Goal: Obtain resource: Download file/media

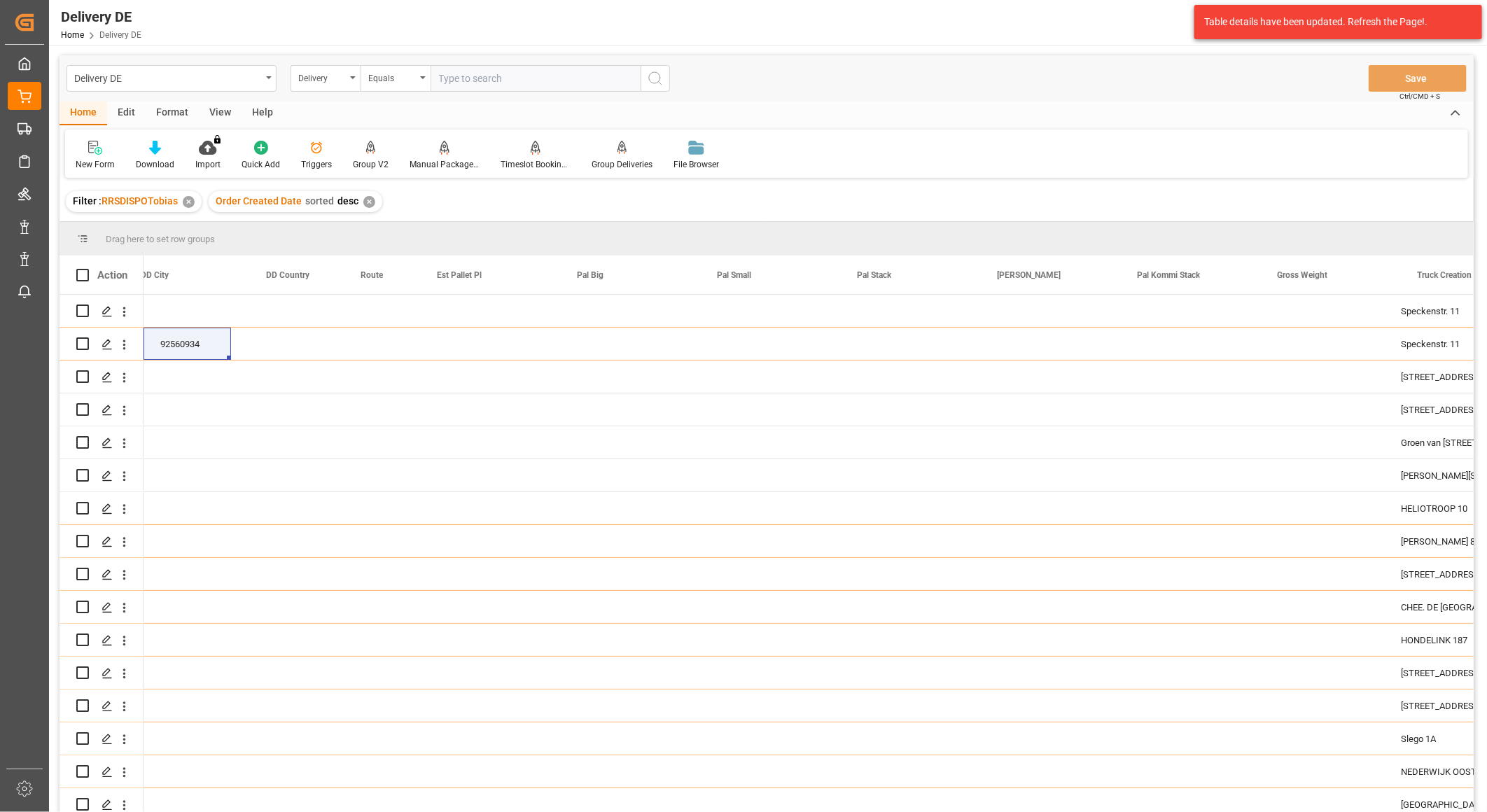
scroll to position [0, 1401]
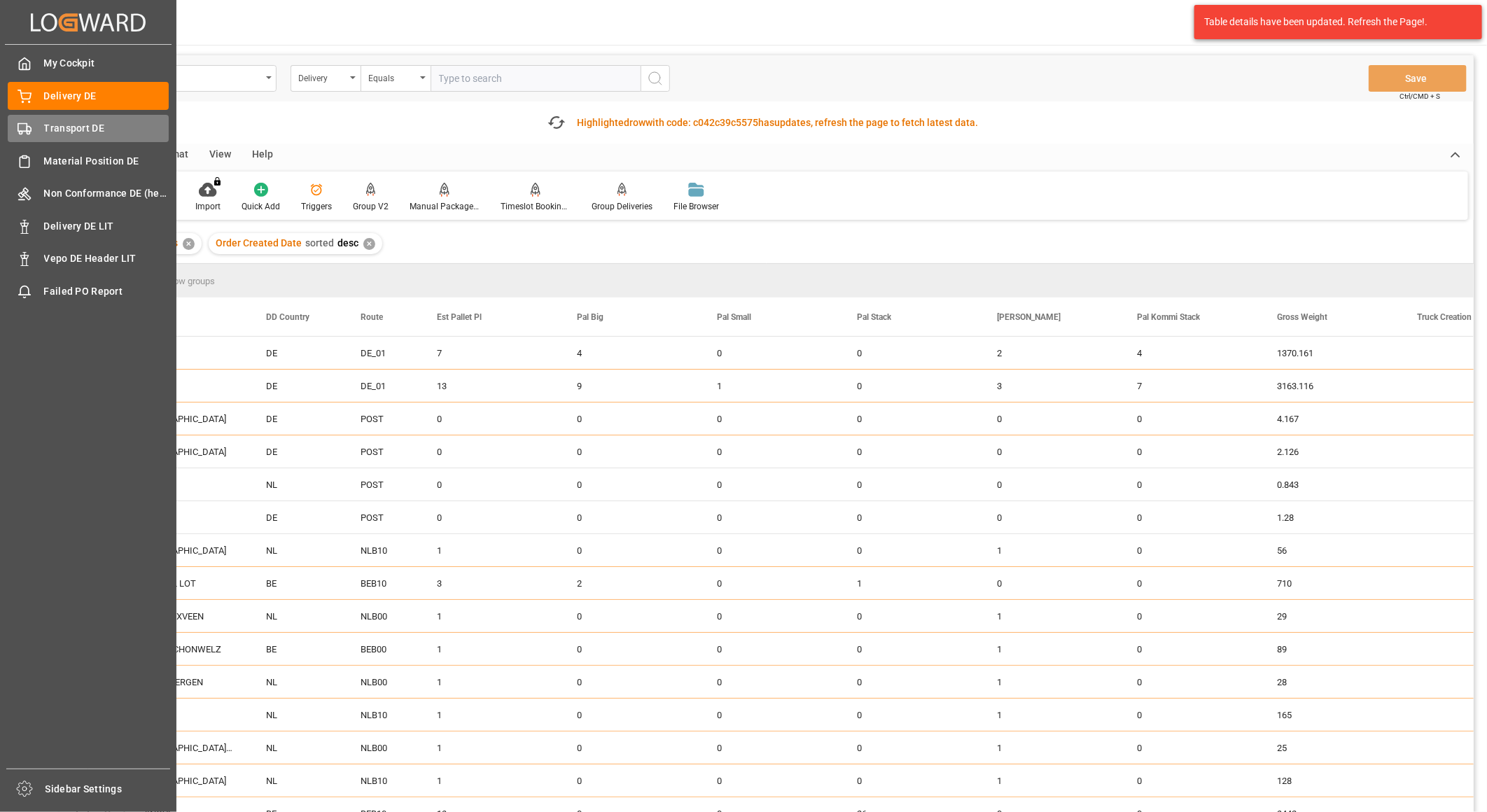
drag, startPoint x: 25, startPoint y: 129, endPoint x: 33, endPoint y: 107, distance: 23.4
click at [25, 129] on icon at bounding box center [24, 129] width 14 height 14
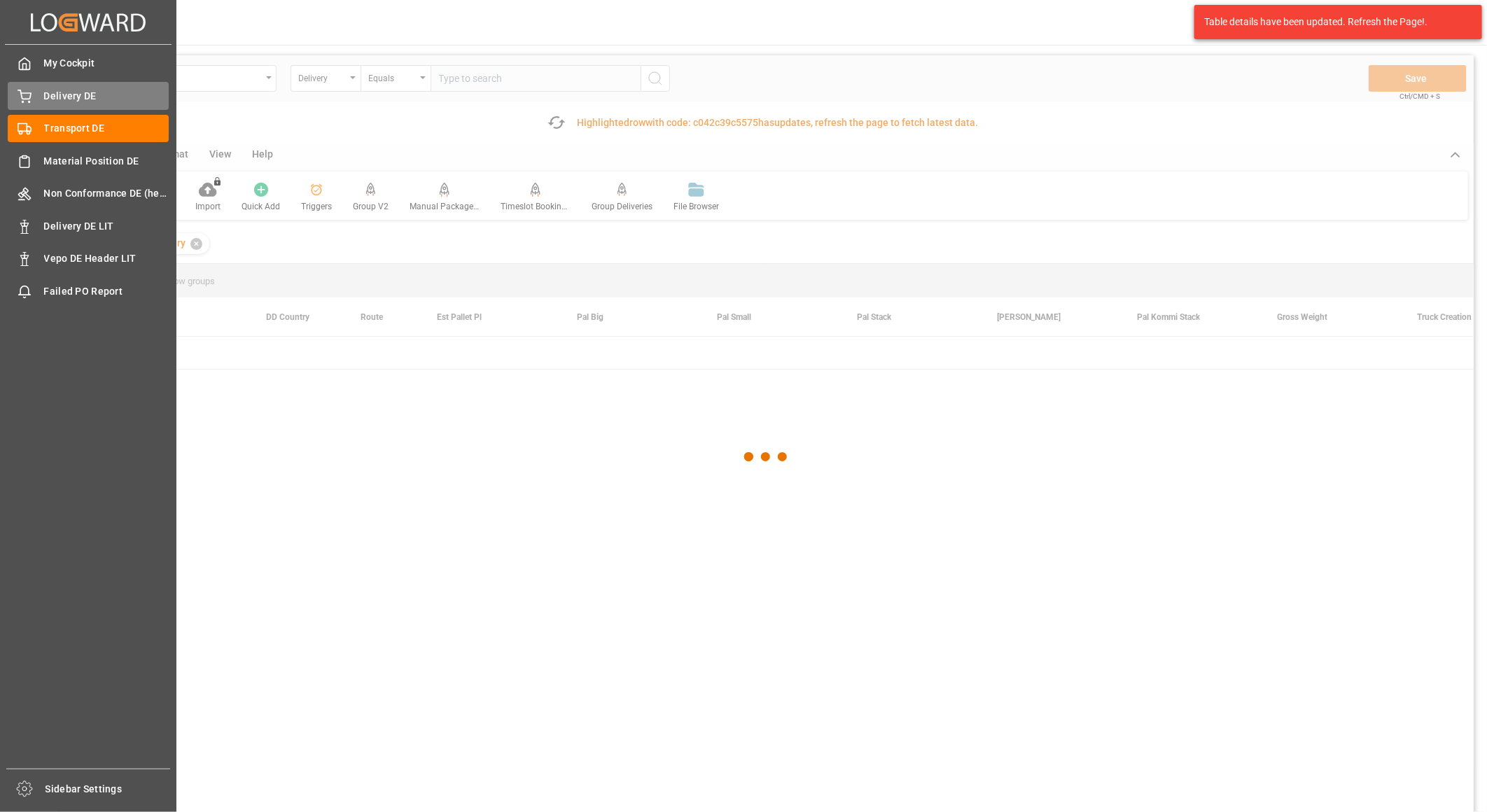
click at [42, 96] on div "Delivery DE Delivery DE" at bounding box center [87, 96] width 161 height 28
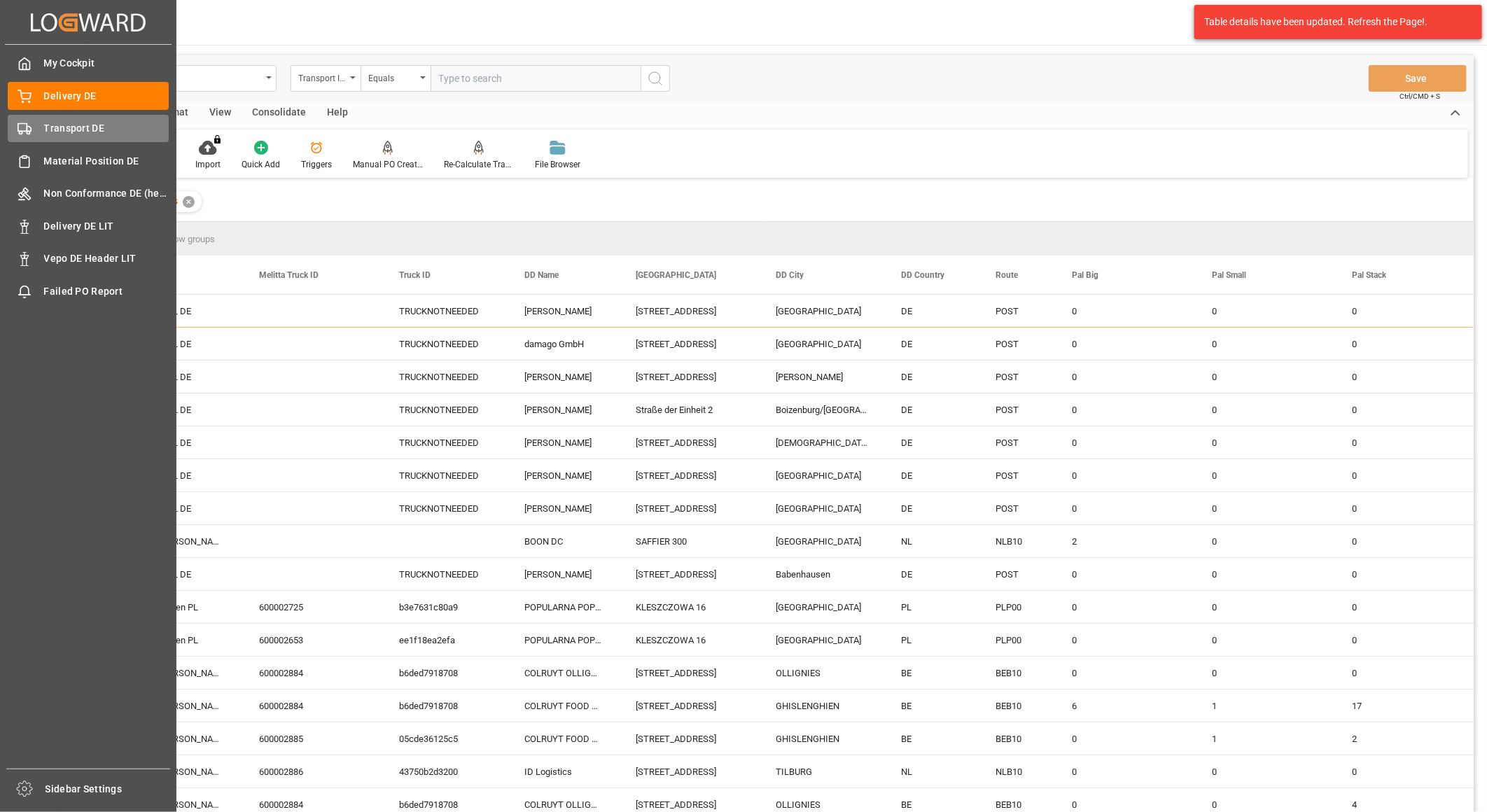
click at [31, 136] on div "Transport DE Transport DE" at bounding box center [87, 129] width 161 height 28
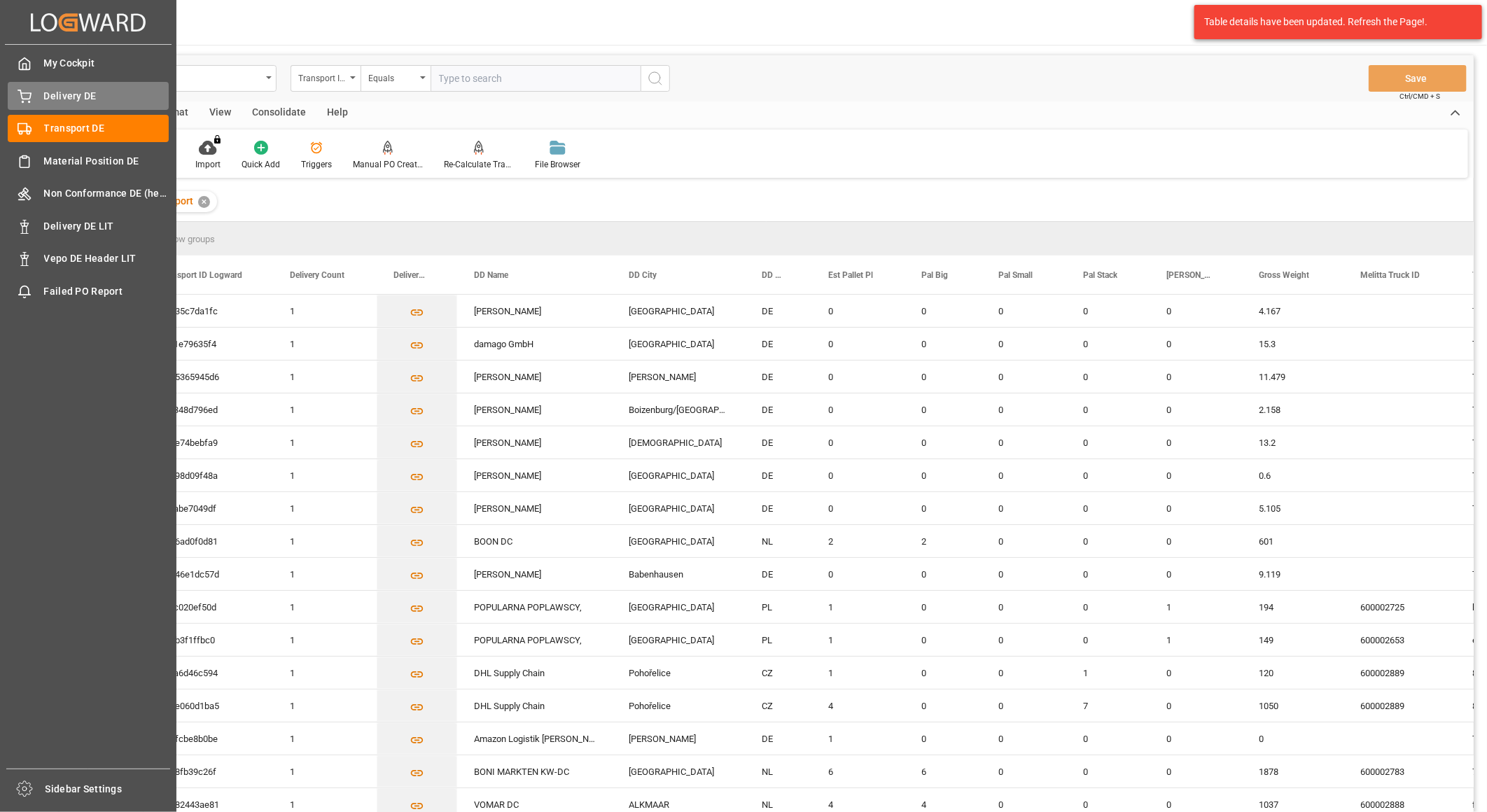
click at [40, 90] on div "Delivery DE Delivery DE" at bounding box center [87, 96] width 161 height 28
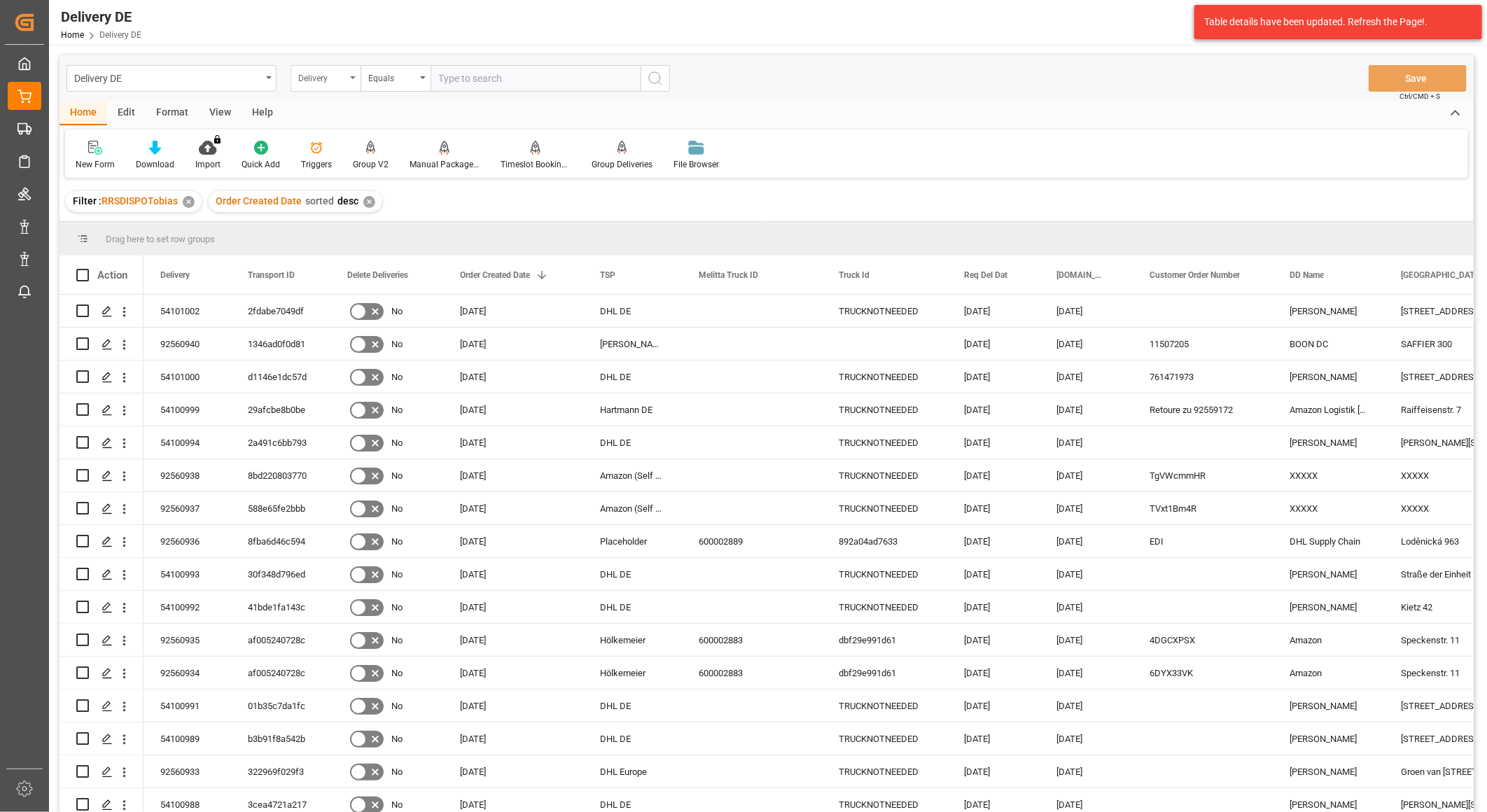
click at [326, 78] on div "Delivery" at bounding box center [323, 77] width 48 height 17
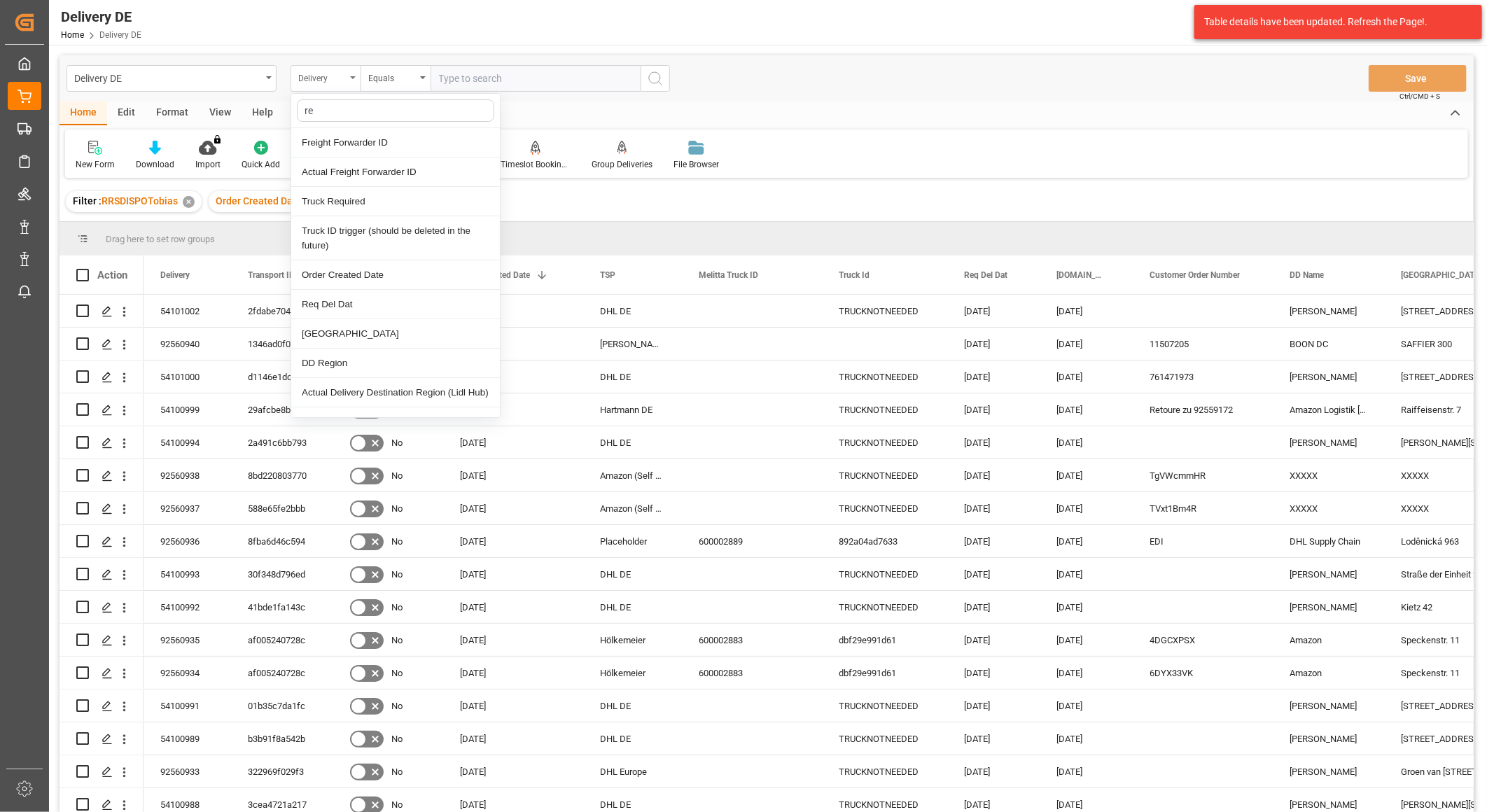
type input "req"
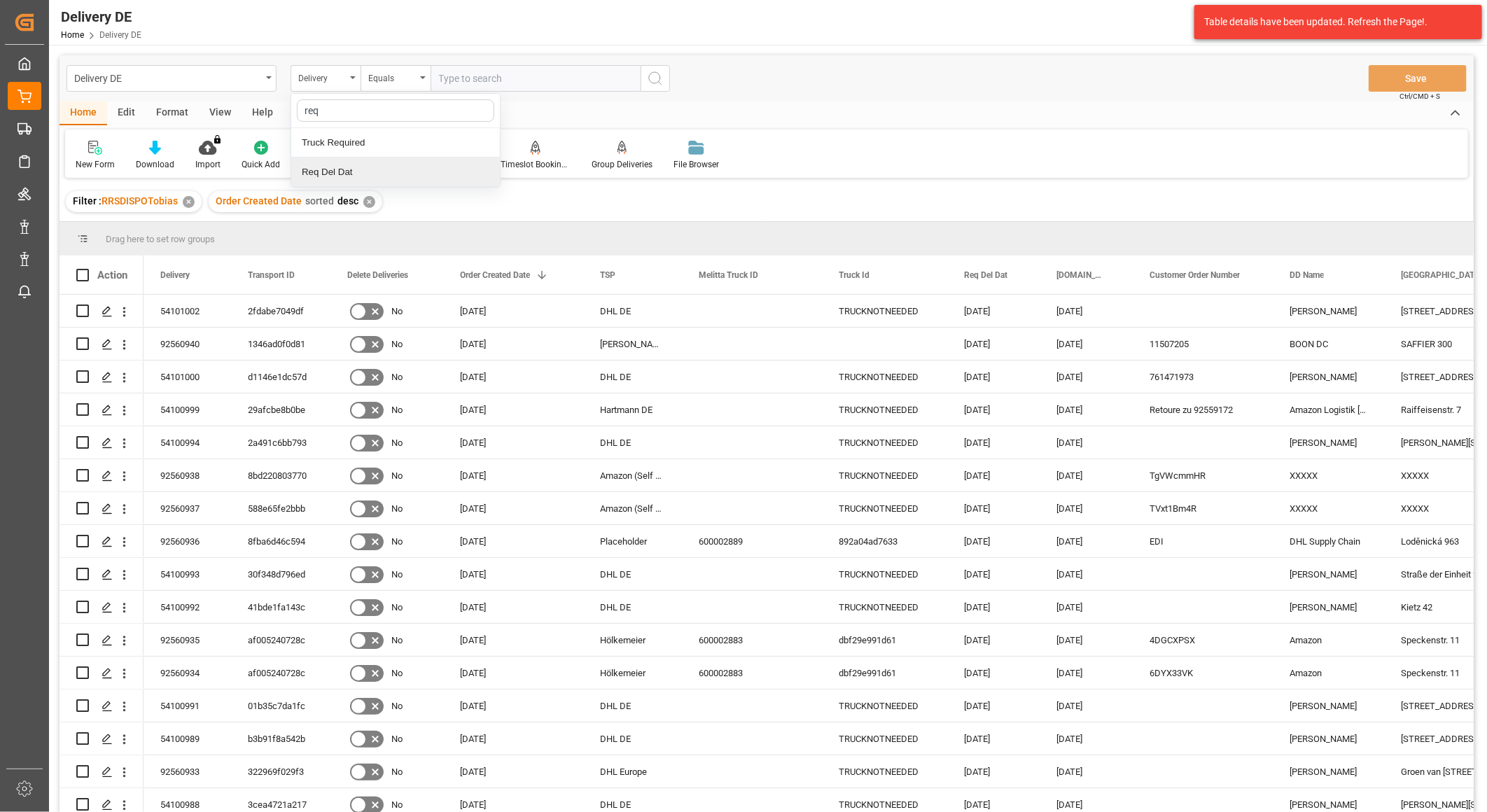
click at [344, 164] on div "Req Del Dat" at bounding box center [395, 172] width 209 height 29
click at [383, 75] on div "Equals" at bounding box center [392, 77] width 48 height 17
click at [411, 229] on div "Greater than" at bounding box center [465, 231] width 209 height 29
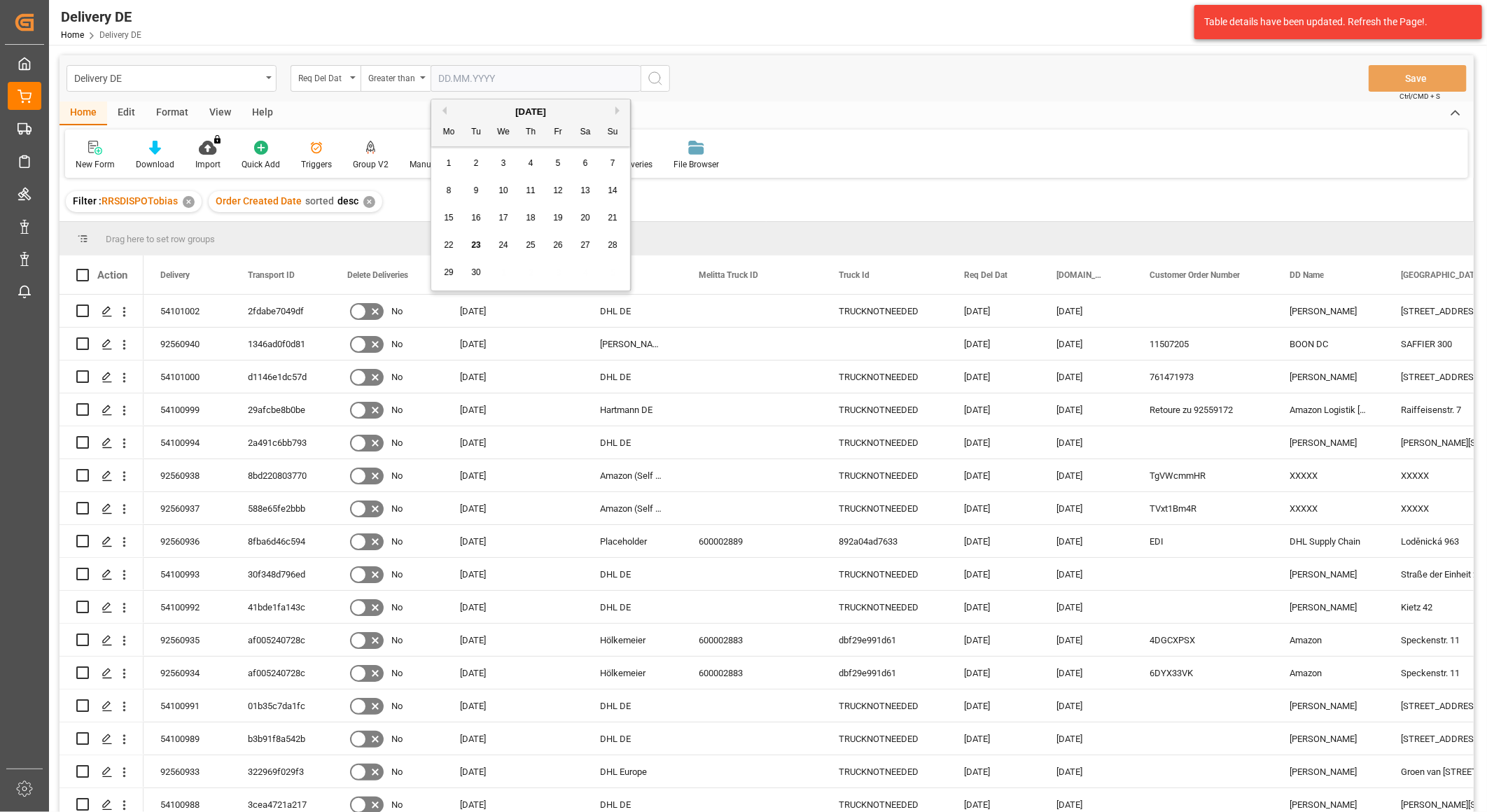
drag, startPoint x: 637, startPoint y: 80, endPoint x: 629, endPoint y: 80, distance: 8.0
click at [634, 80] on input "text" at bounding box center [536, 78] width 210 height 27
click at [505, 192] on span "10" at bounding box center [504, 190] width 9 height 10
type input "[DATE]"
click at [656, 75] on icon "search button" at bounding box center [655, 78] width 17 height 17
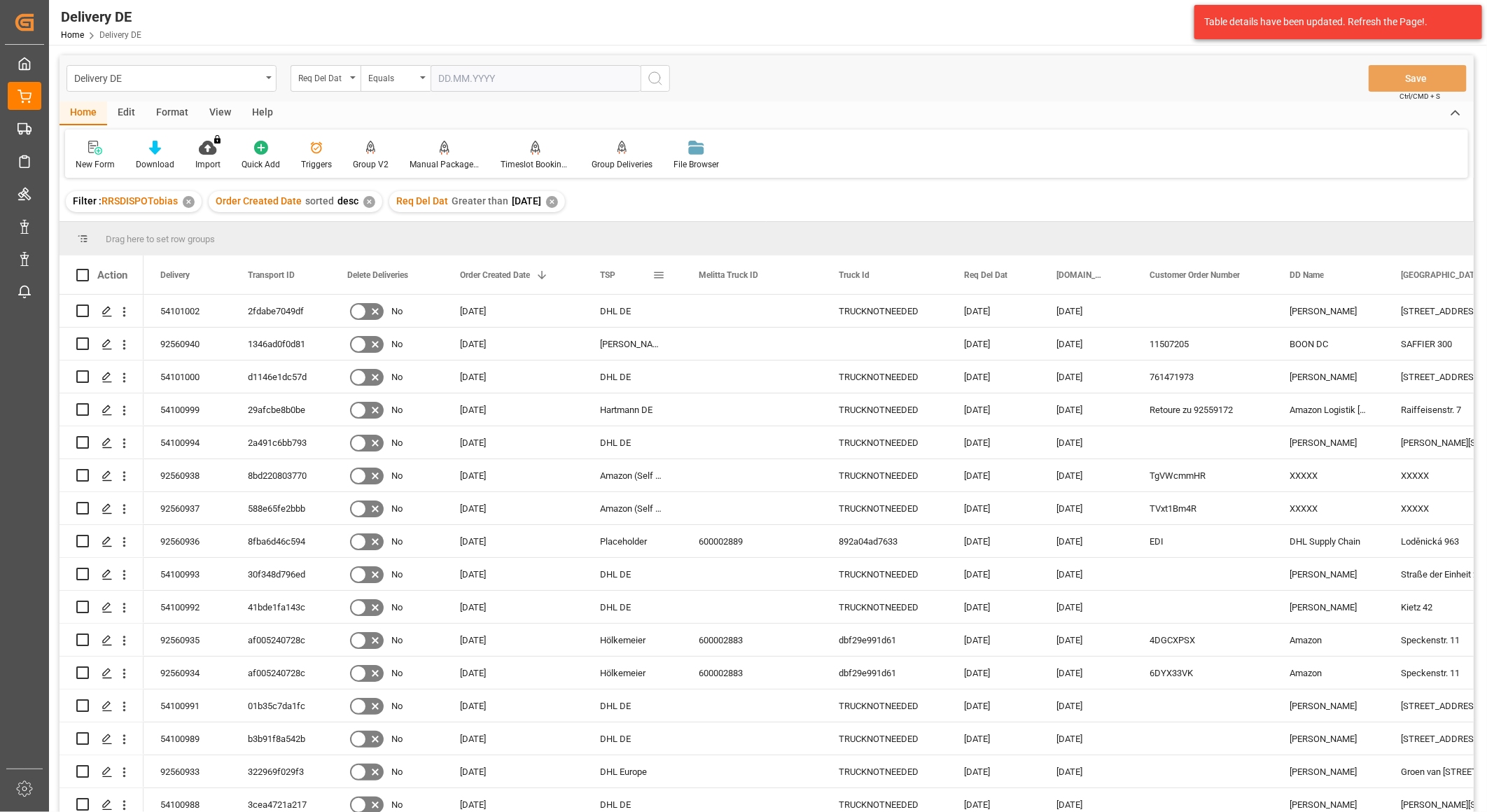
click at [652, 273] on div "TSP" at bounding box center [626, 275] width 52 height 39
click at [660, 275] on span at bounding box center [659, 276] width 13 height 13
click at [771, 275] on span "columns" at bounding box center [777, 277] width 51 height 25
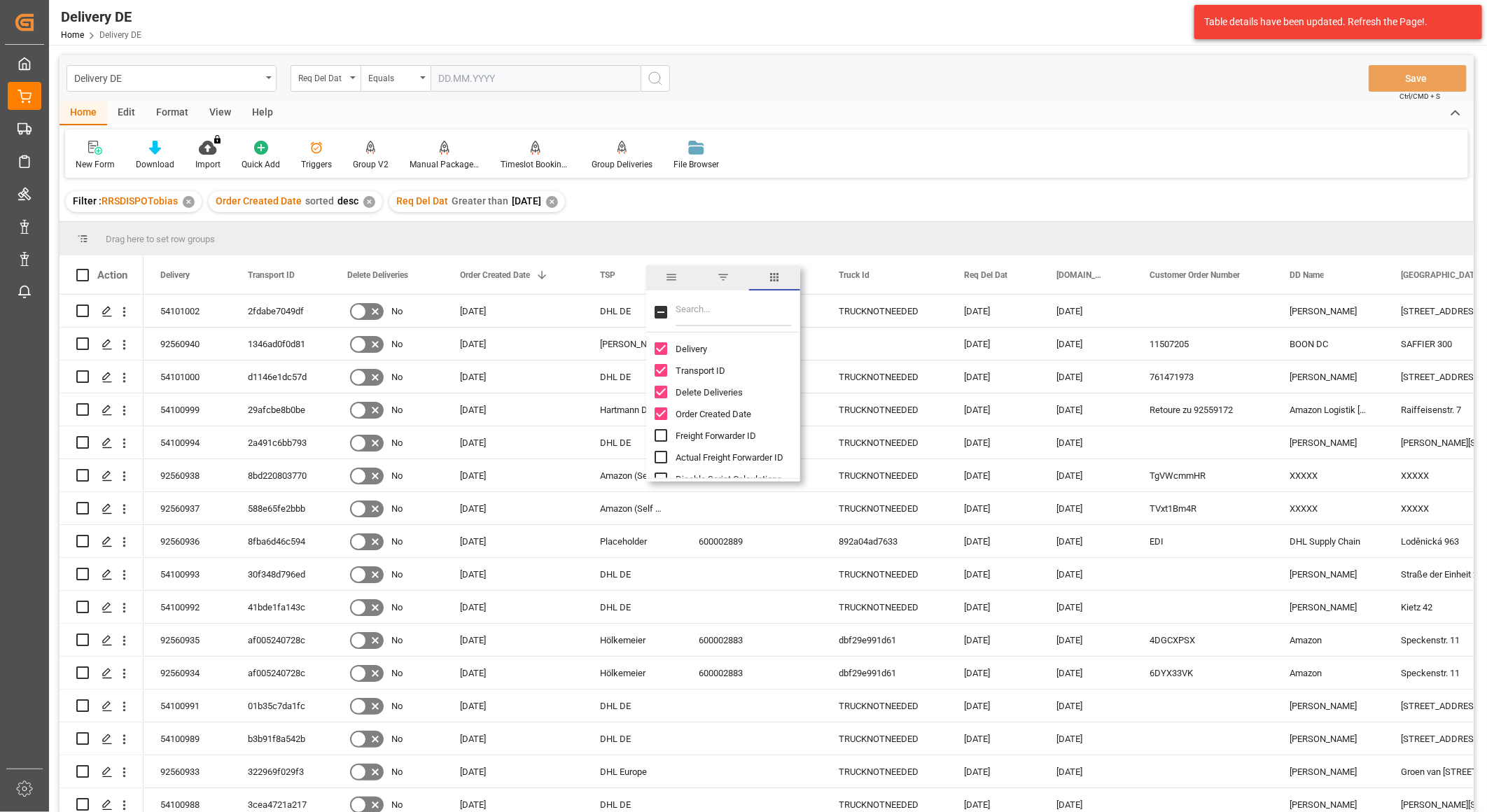
click at [688, 310] on input "Filter Columns Input" at bounding box center [733, 312] width 116 height 28
type input "ar"
click at [657, 392] on input "Arrival Date Actual column toggle visibility (hidden)" at bounding box center [661, 392] width 13 height 13
checkbox input "true"
checkbox input "false"
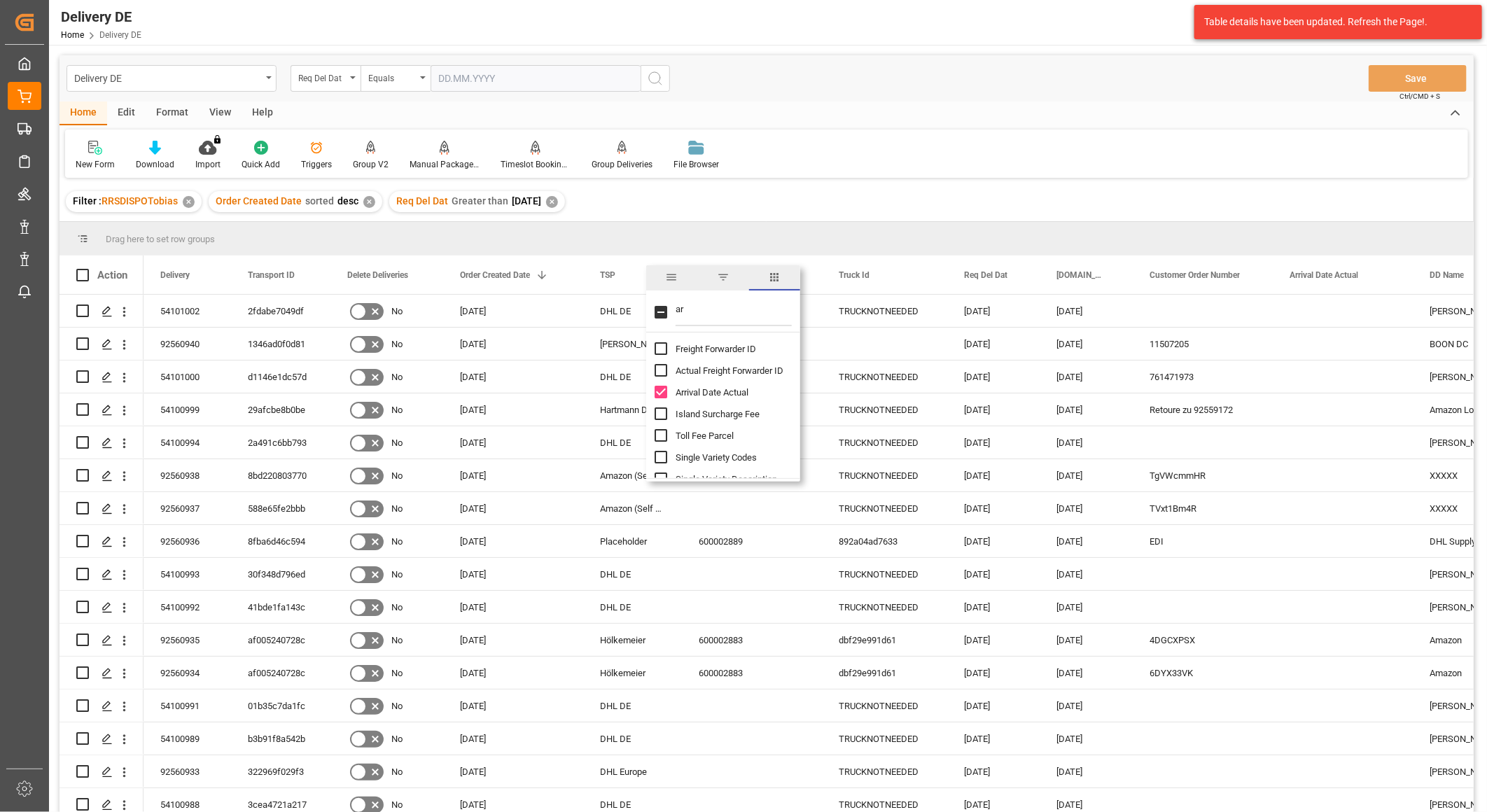
click at [698, 307] on input "ar" at bounding box center [733, 312] width 116 height 28
drag, startPoint x: 696, startPoint y: 307, endPoint x: 640, endPoint y: 301, distance: 56.3
click at [640, 301] on div "Drag here to set row groups Drag here to set column labels Action Delivery Tran…" at bounding box center [766, 522] width 1414 height 599
type input "code"
click at [662, 346] on input "Customer Code column toggle visibility (hidden)" at bounding box center [661, 349] width 13 height 13
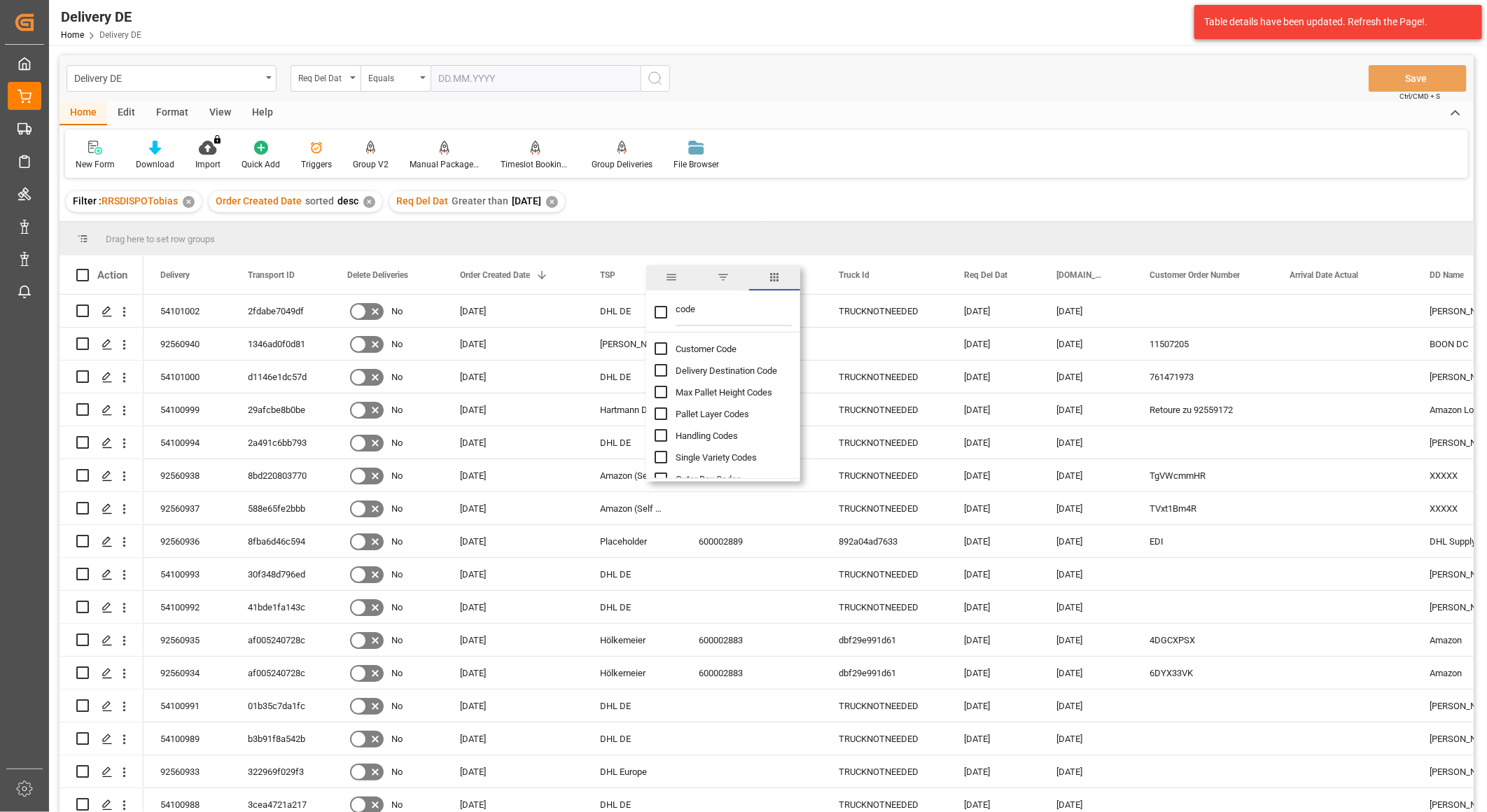
checkbox input "true"
checkbox input "false"
click at [868, 154] on div "New Form Download Import You don't have permission for this feature. Contact ad…" at bounding box center [766, 153] width 1403 height 49
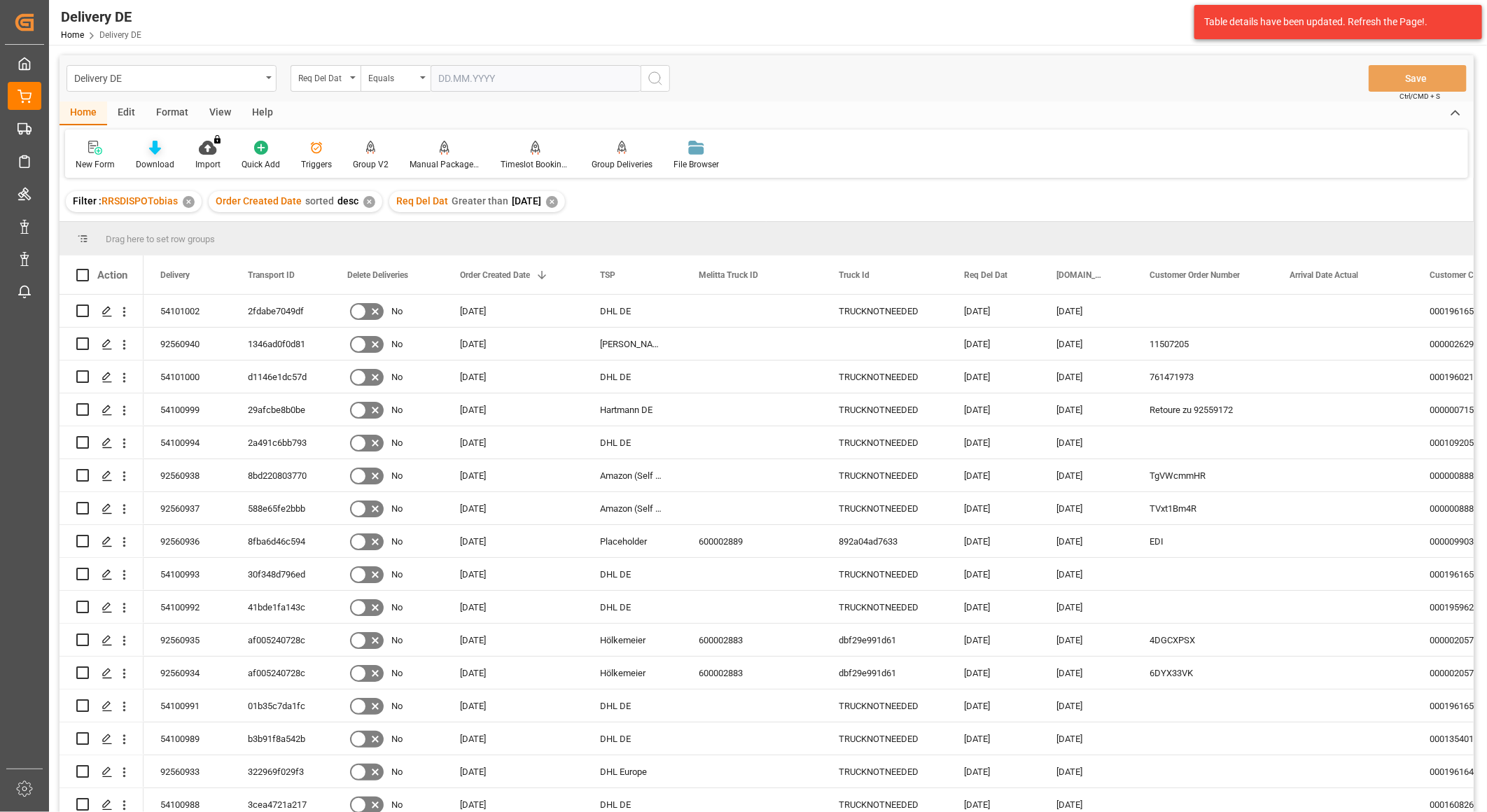
click at [157, 157] on div "Download" at bounding box center [154, 155] width 60 height 31
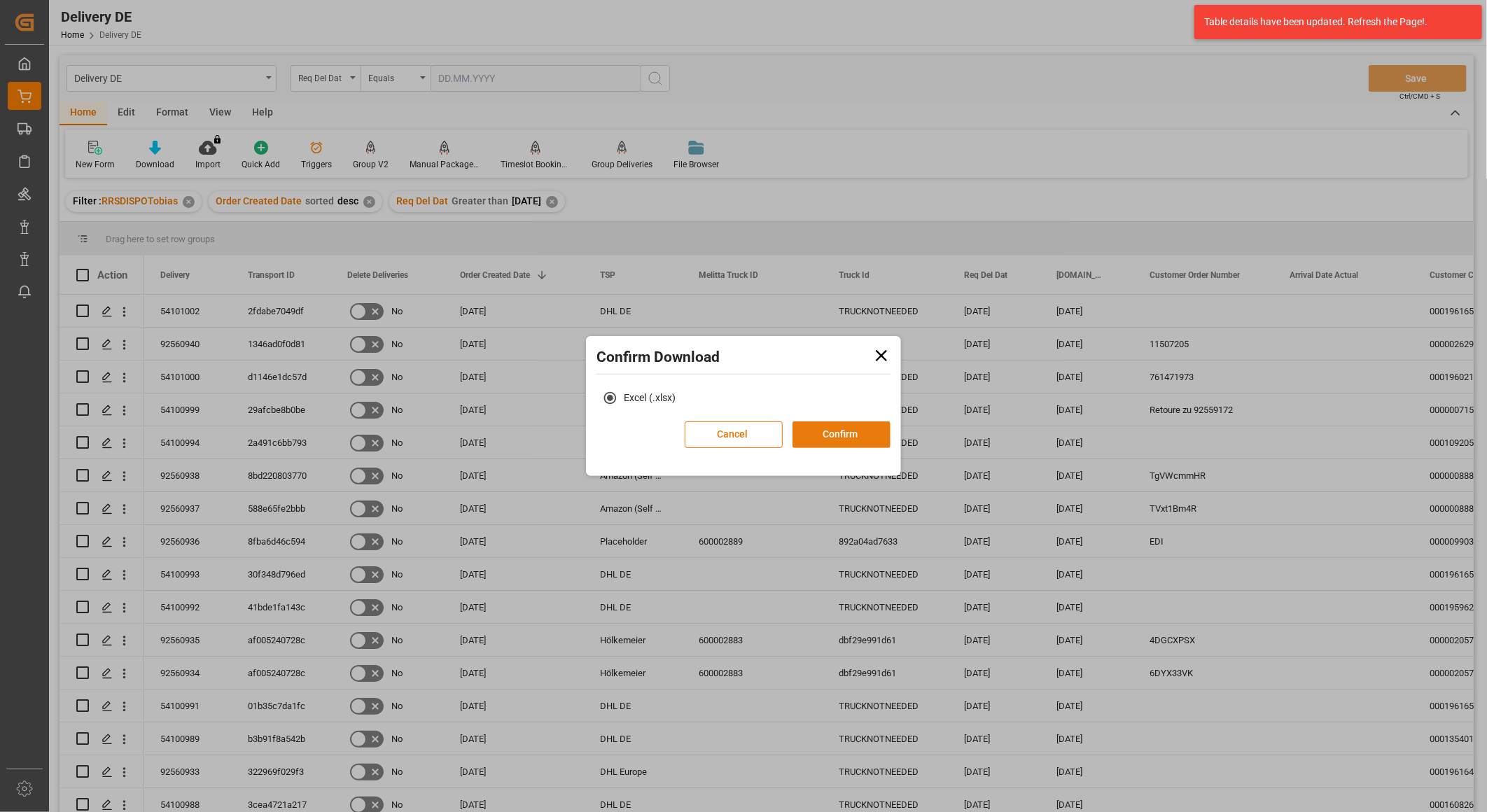
click at [843, 428] on button "Confirm" at bounding box center [842, 434] width 98 height 27
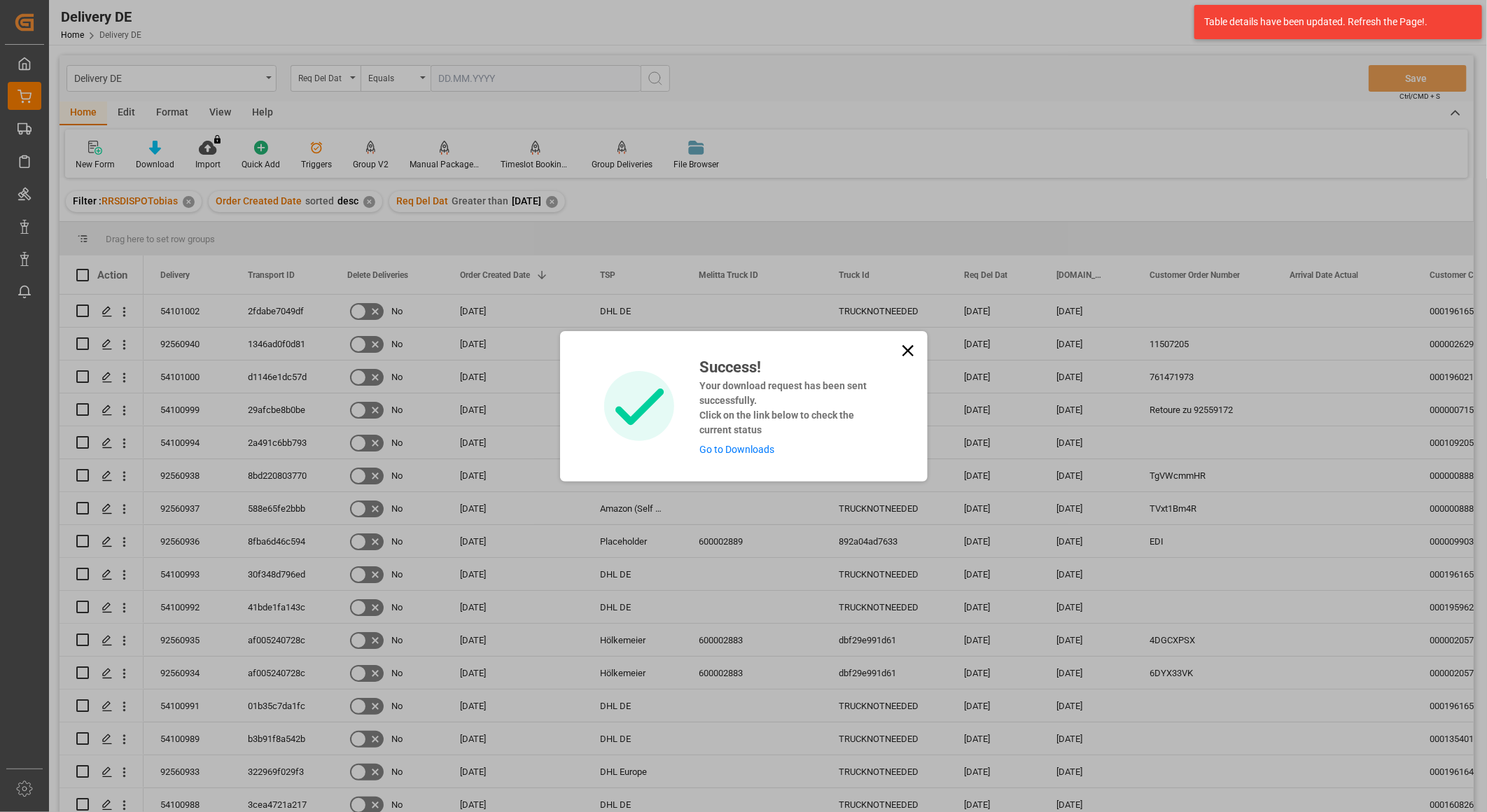
click at [733, 445] on link "Go to Downloads" at bounding box center [737, 449] width 75 height 11
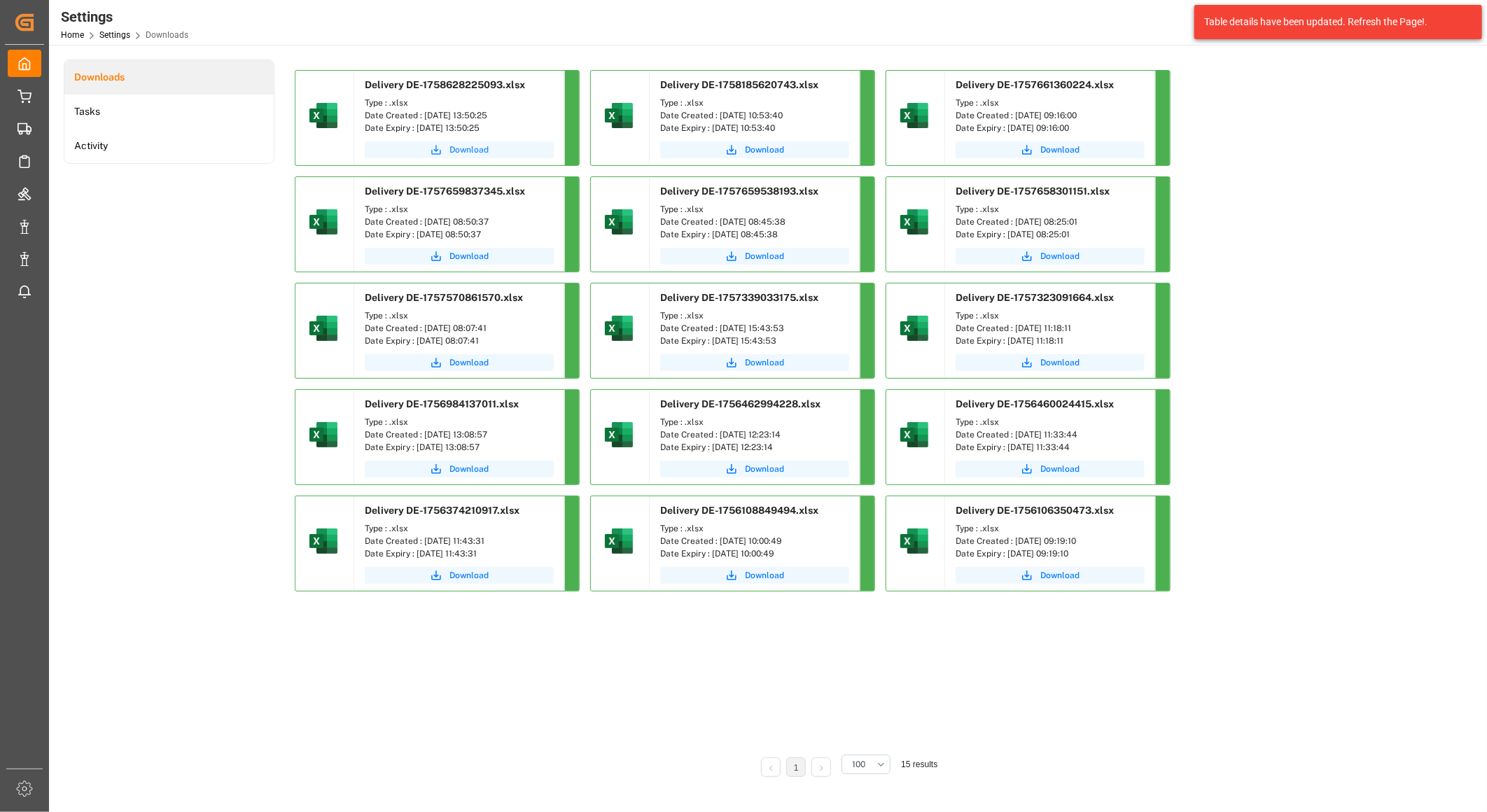
click at [482, 149] on span "Download" at bounding box center [469, 150] width 40 height 13
